Goal: Ask a question

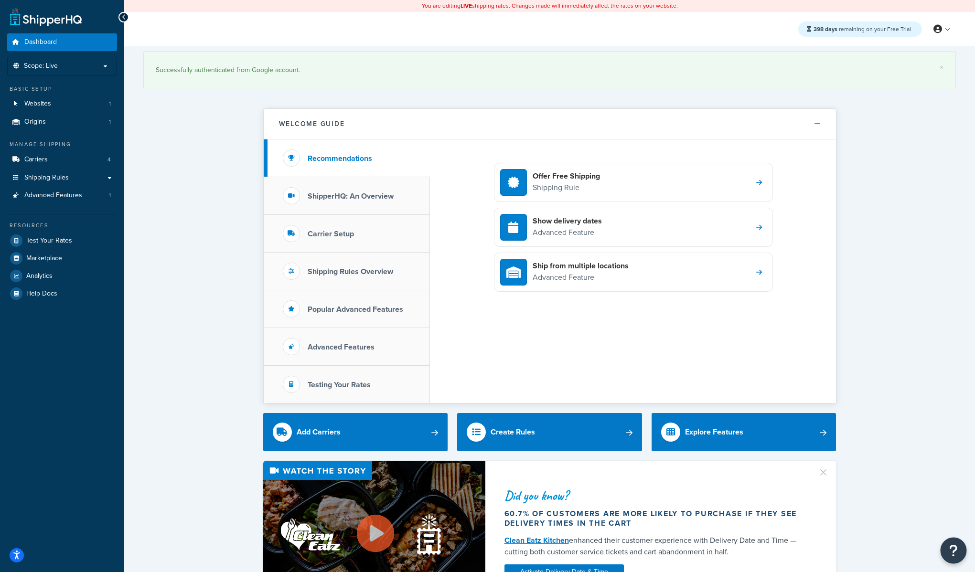
click at [946, 548] on button "Open Resource Center" at bounding box center [954, 551] width 26 height 26
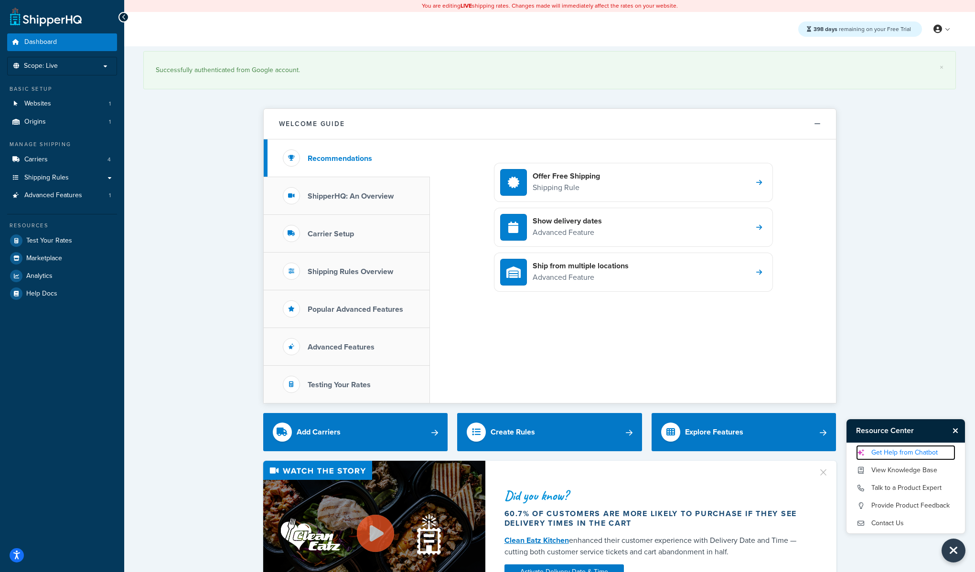
click at [902, 454] on link "Get Help from Chatbot" at bounding box center [905, 452] width 99 height 15
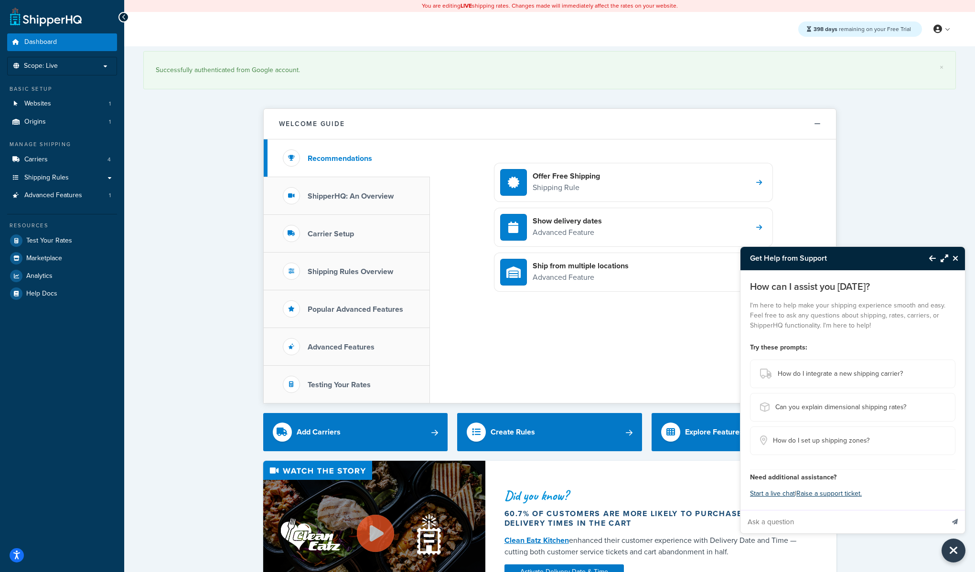
click at [808, 524] on input "Ask a question" at bounding box center [843, 522] width 204 height 23
type input "tell me about boxes"
click at [945, 510] on button "Send message" at bounding box center [955, 521] width 20 height 23
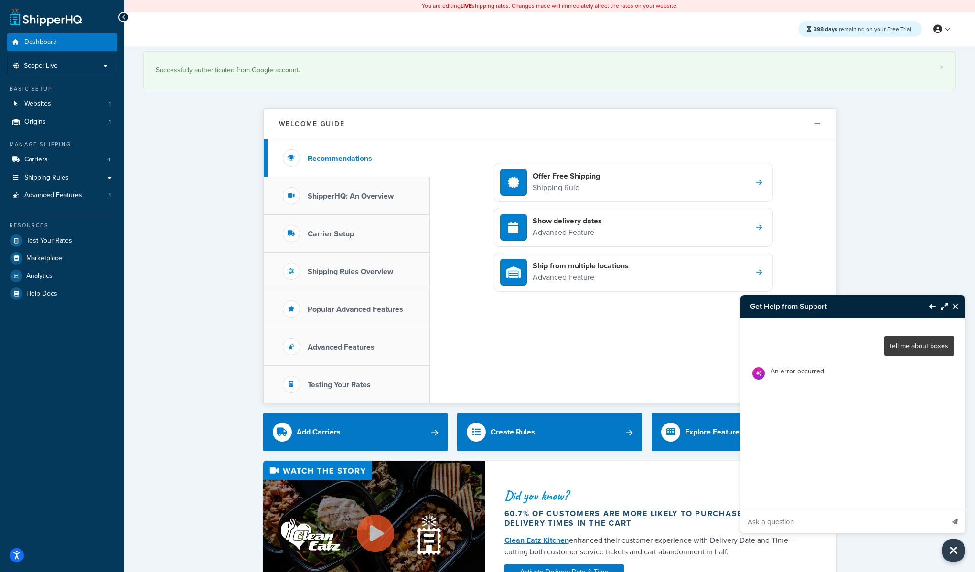
click at [820, 527] on input "Ask a question" at bounding box center [843, 522] width 204 height 23
type input "tell me about boxes"
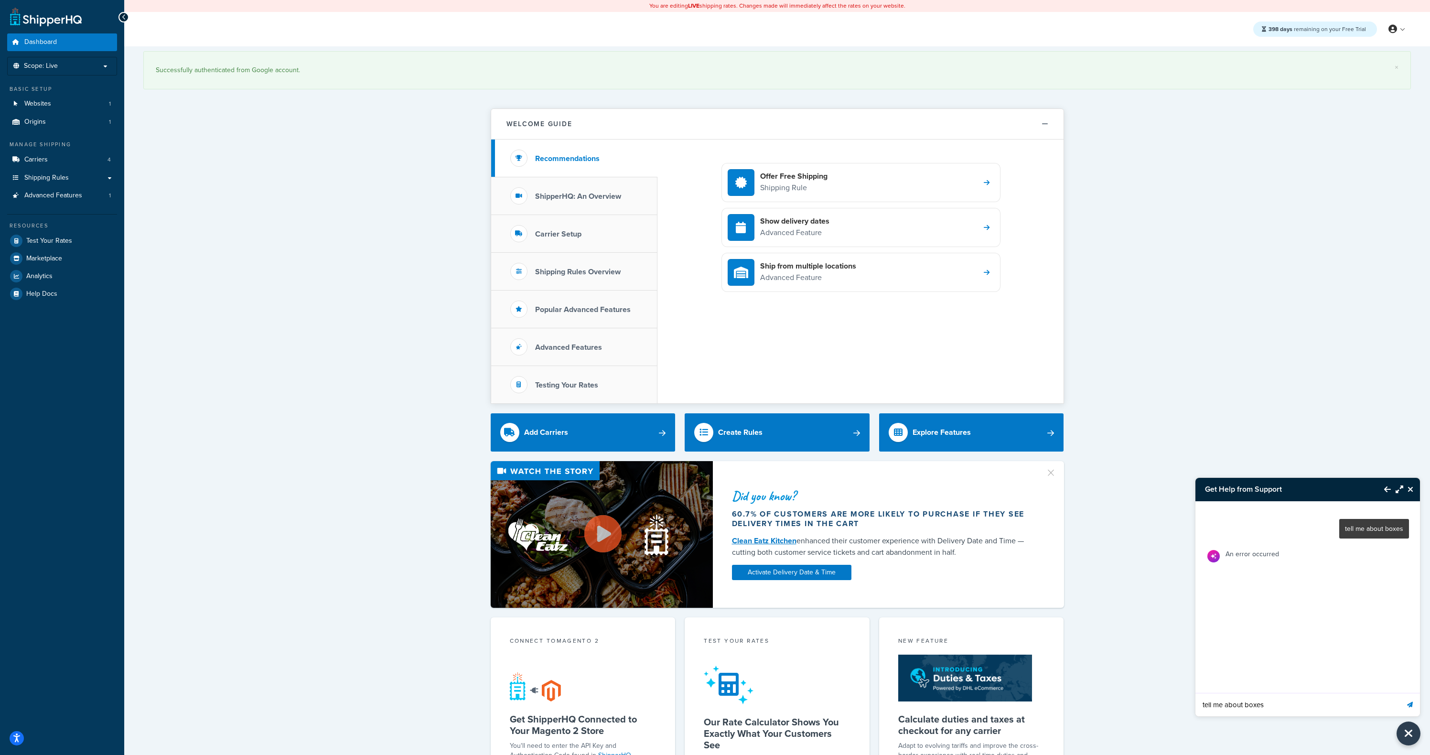
click at [975, 572] on icon "Send message" at bounding box center [1410, 705] width 6 height 6
click at [975, 572] on div "tell me about boxes An error occurred tell me about boxes" at bounding box center [1307, 608] width 225 height 215
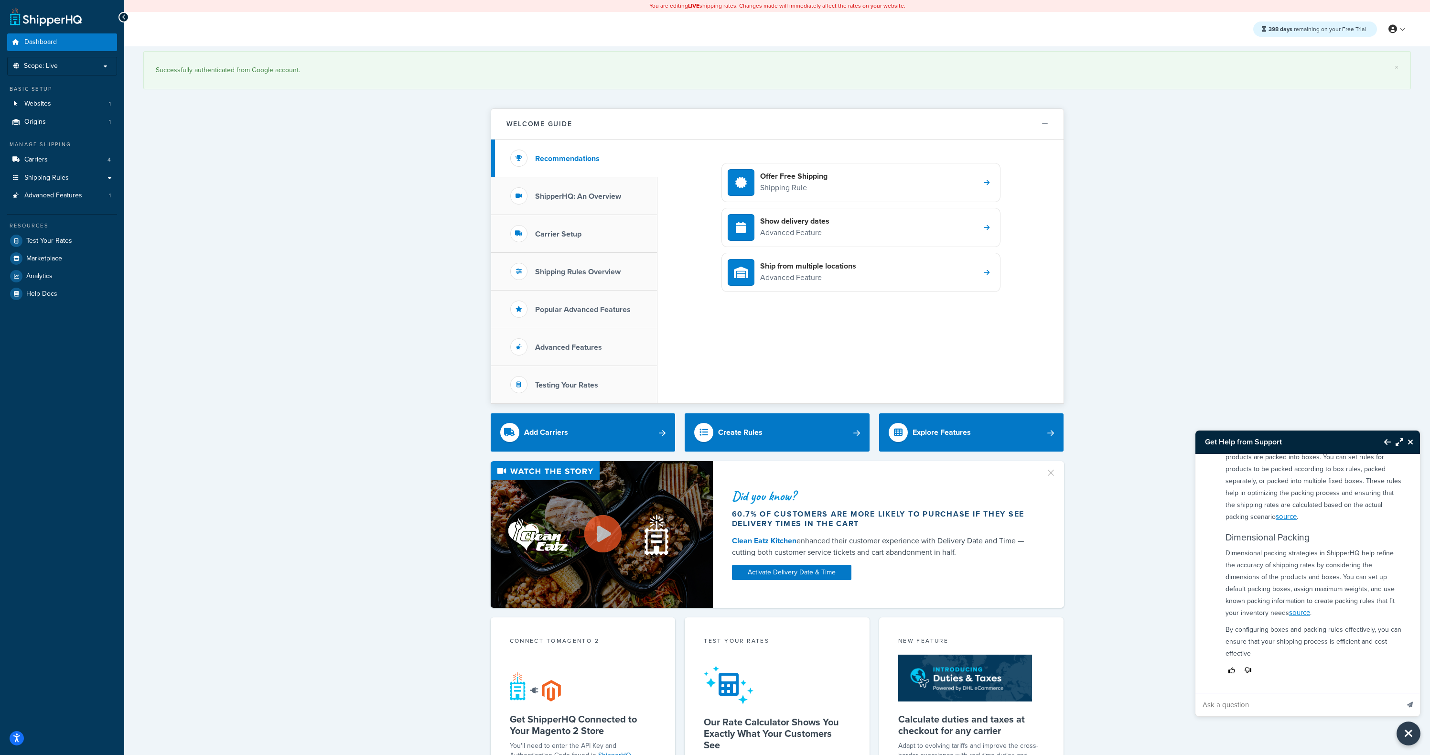
scroll to position [500, 0]
click at [975, 572] on input "Ask a question" at bounding box center [1297, 704] width 204 height 23
type input "say the word "hello" and nothing else"
click at [975, 572] on icon "Send message" at bounding box center [1410, 705] width 6 height 6
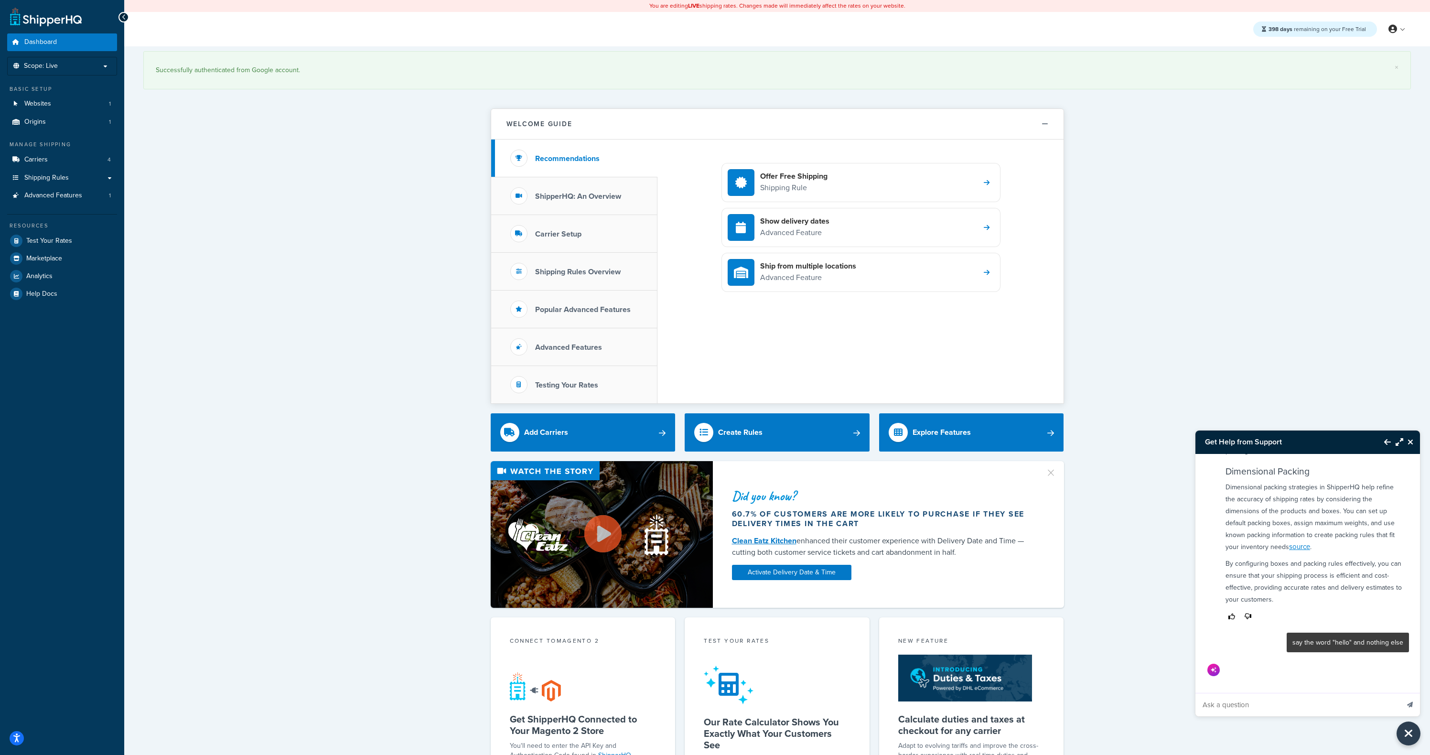
scroll to position [555, 0]
click at [975, 572] on input "Ask a question" at bounding box center [1297, 704] width 204 height 23
click at [975, 440] on icon "Close Resource Center" at bounding box center [1411, 442] width 6 height 8
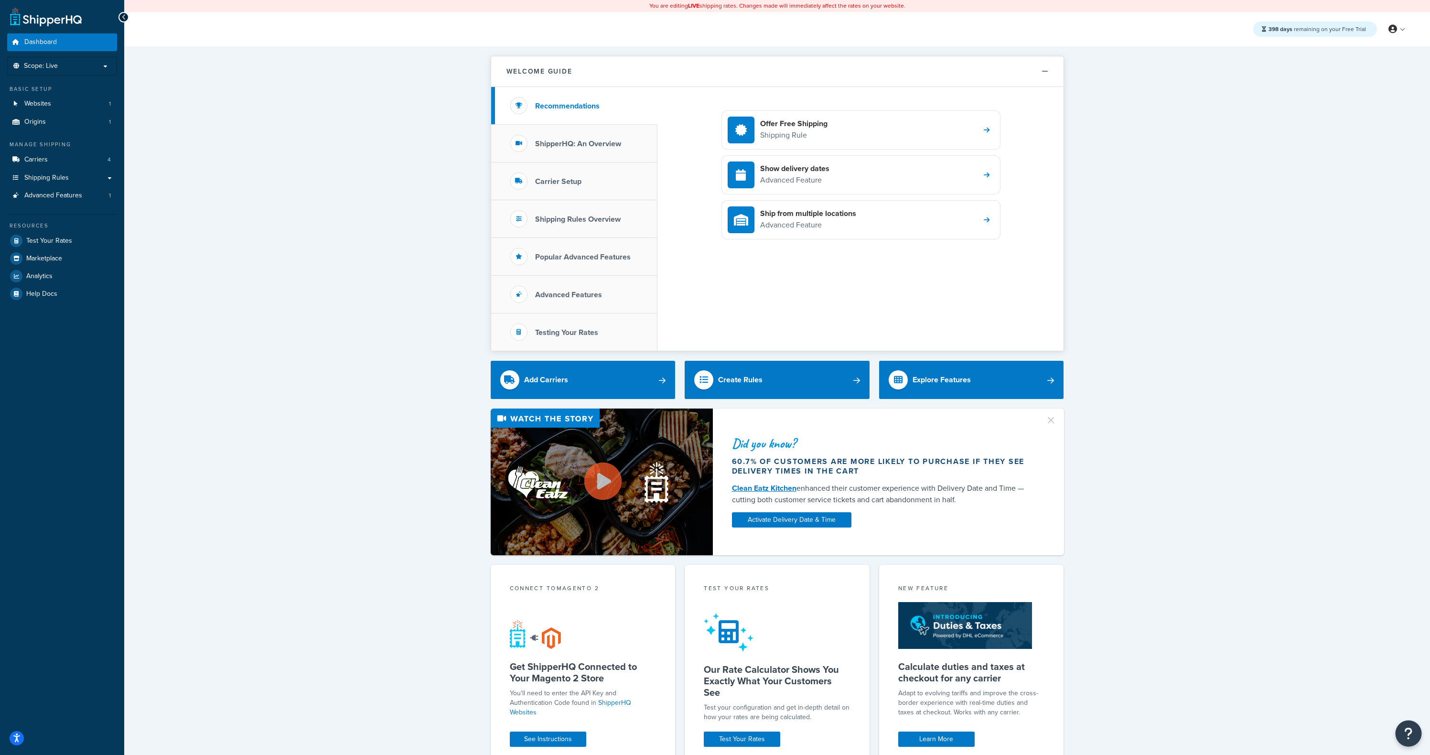
click at [1408, 731] on icon "Open Resource Center" at bounding box center [1408, 733] width 9 height 13
click at [1363, 640] on link "Get Help from Chatbot" at bounding box center [1360, 635] width 99 height 15
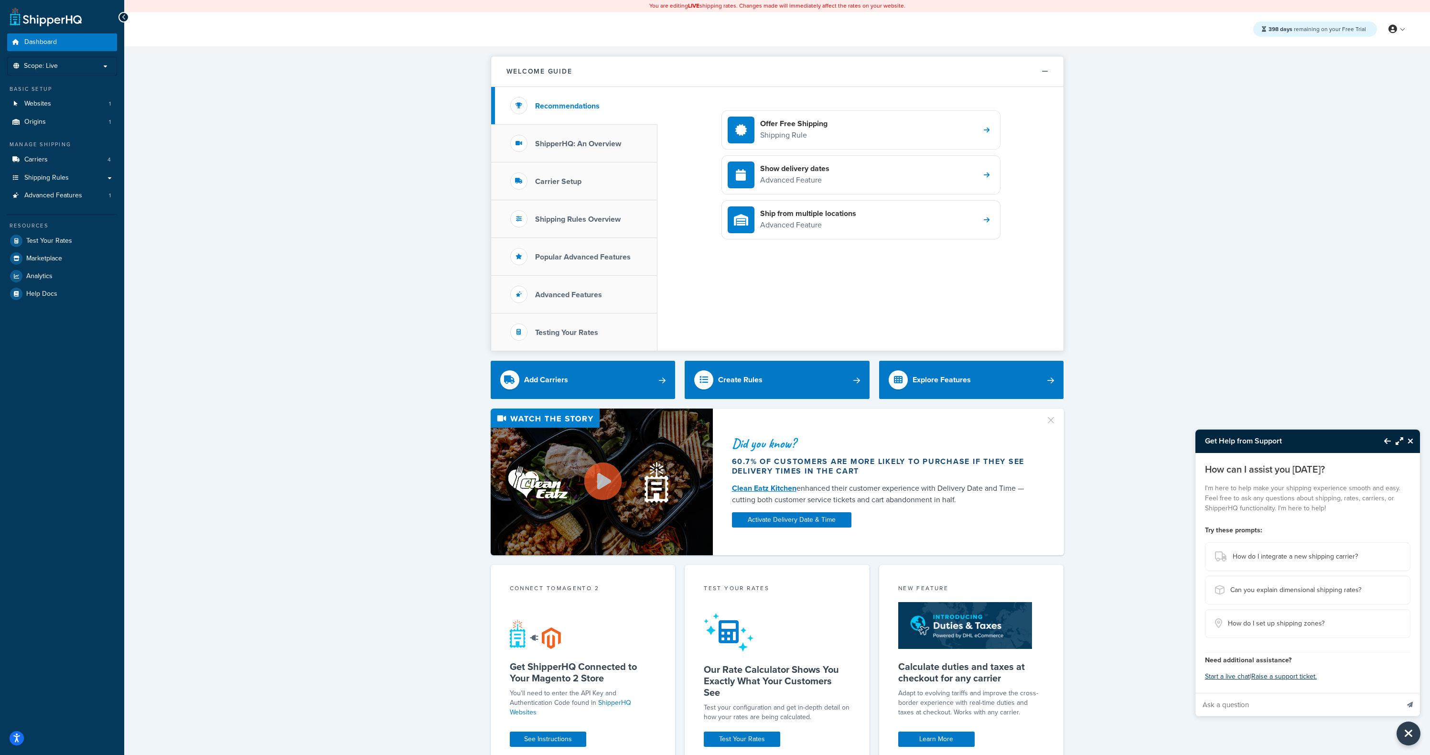
click at [1288, 702] on input "Ask a question" at bounding box center [1297, 704] width 204 height 23
type input "say the word "hello" and nothing else"
click at [1412, 703] on icon "Send message" at bounding box center [1410, 705] width 6 height 6
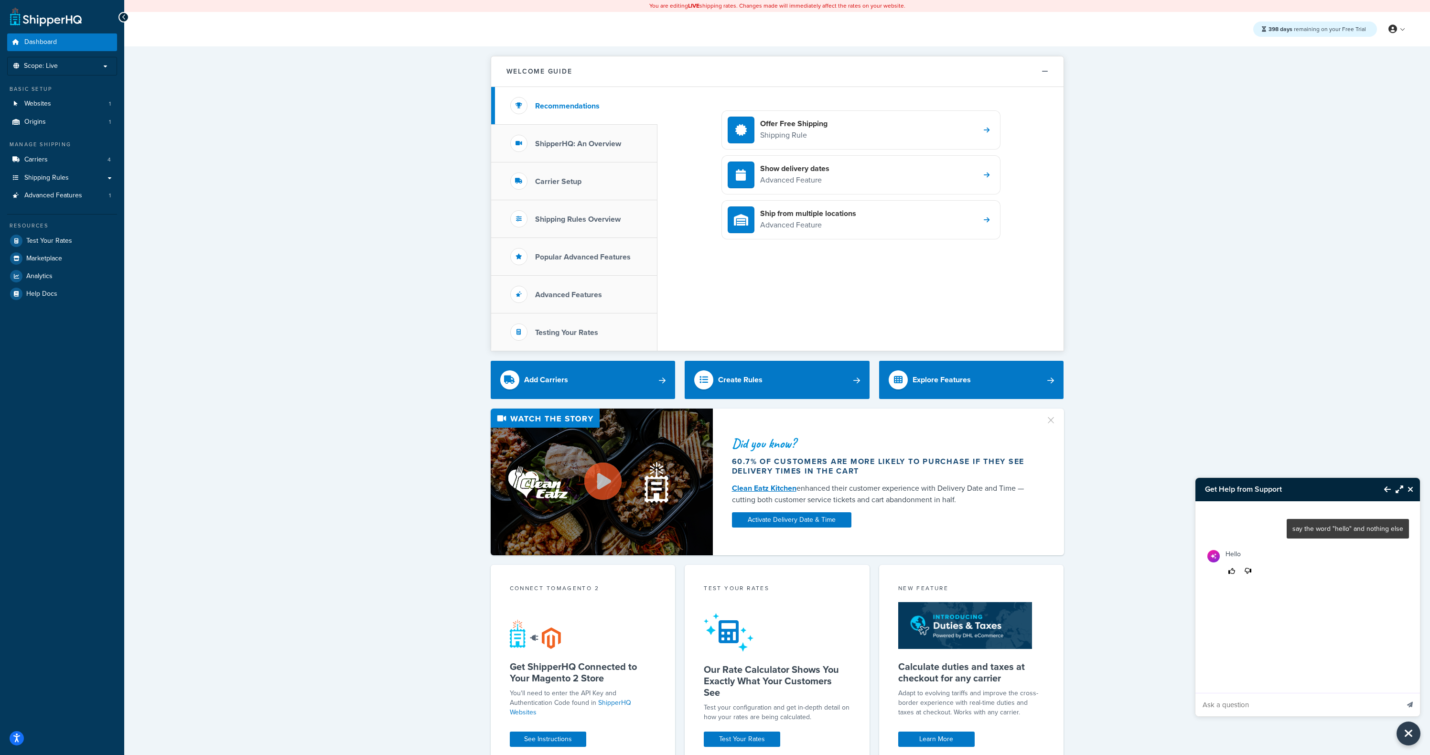
click at [1414, 492] on button "Close Resource Center" at bounding box center [1411, 489] width 17 height 11
